Goal: Task Accomplishment & Management: Manage account settings

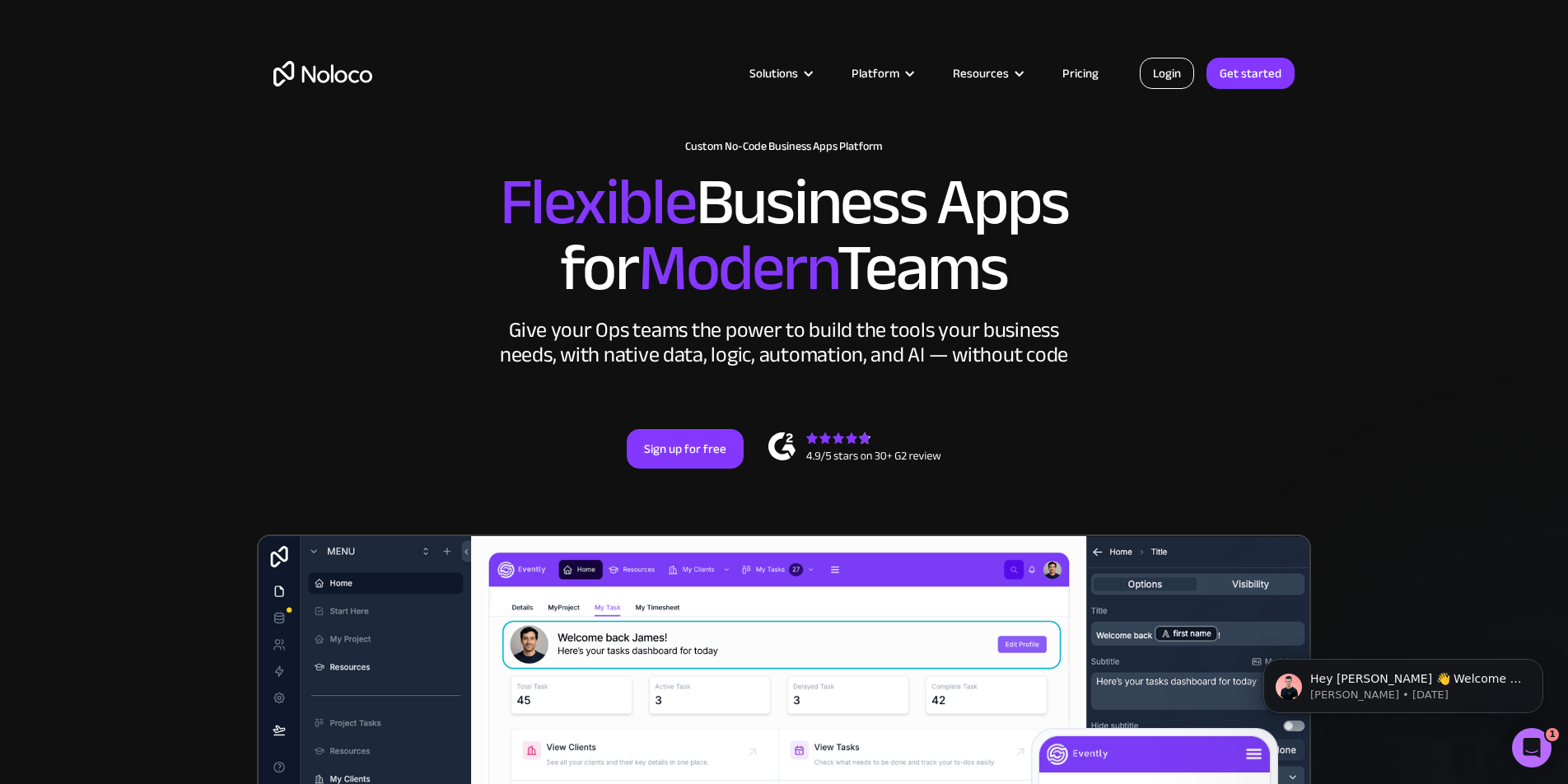
click at [1152, 87] on link "Login" at bounding box center [1167, 73] width 54 height 32
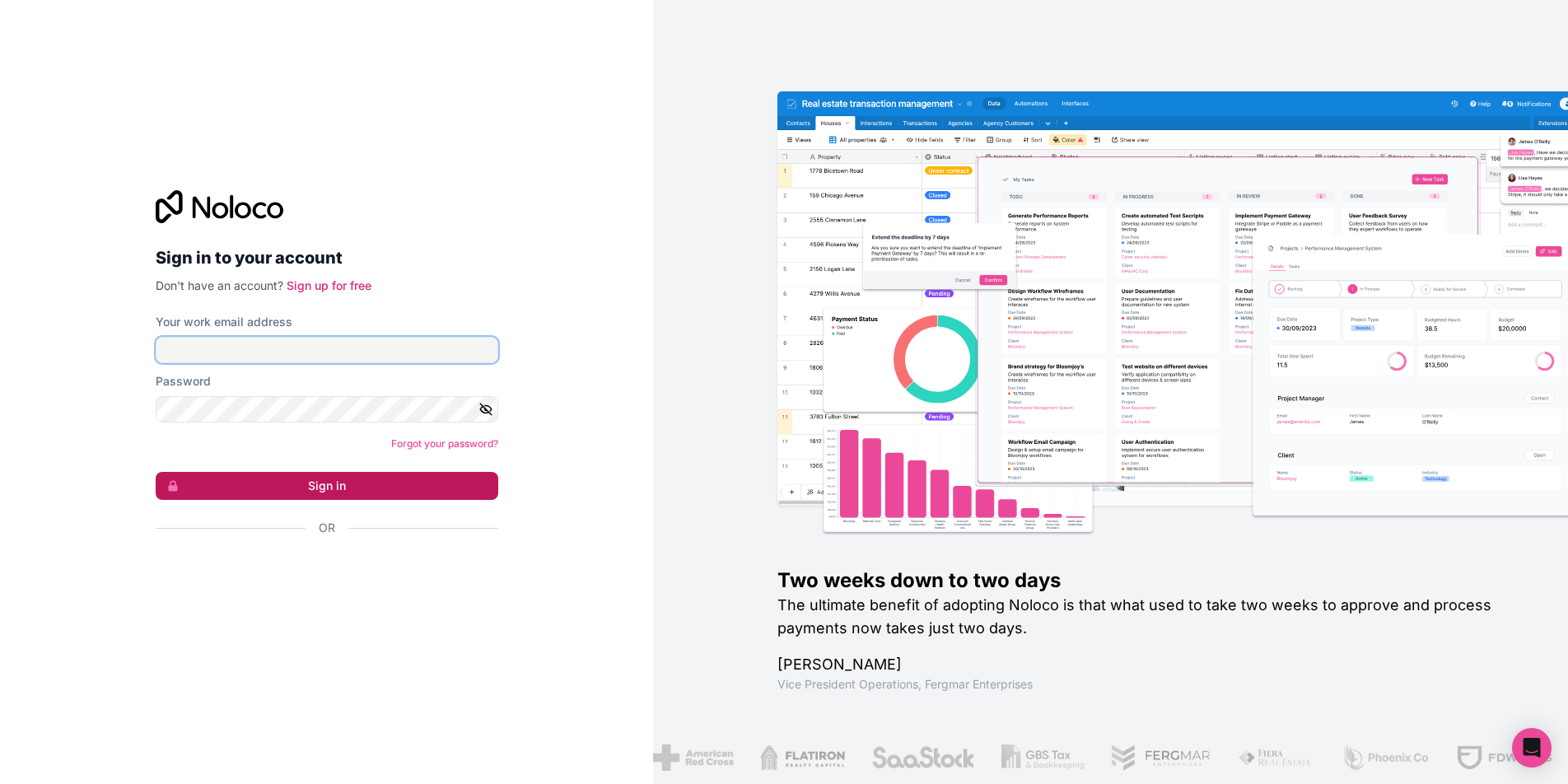
type input "[EMAIL_ADDRESS][DOMAIN_NAME]"
click at [350, 492] on button "Sign in" at bounding box center [327, 485] width 342 height 28
